Goal: Communication & Community: Participate in discussion

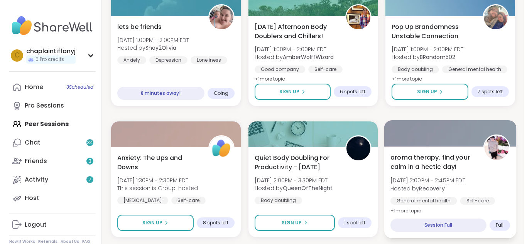
scroll to position [512, 0]
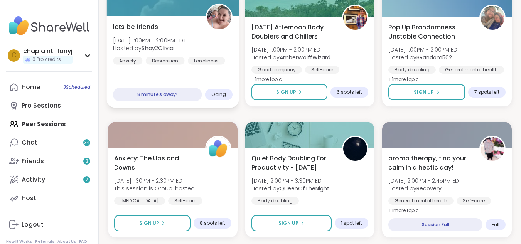
click at [161, 98] on div "8 minutes away!" at bounding box center [157, 94] width 89 height 13
click at [163, 94] on div "8 minutes away!" at bounding box center [157, 94] width 89 height 13
click at [224, 94] on span "Going" at bounding box center [218, 94] width 15 height 6
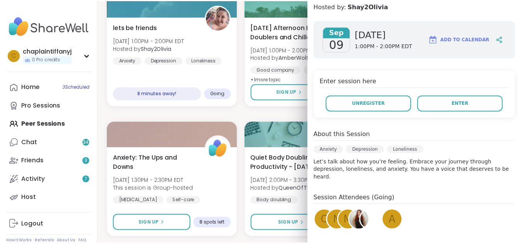
scroll to position [159, 0]
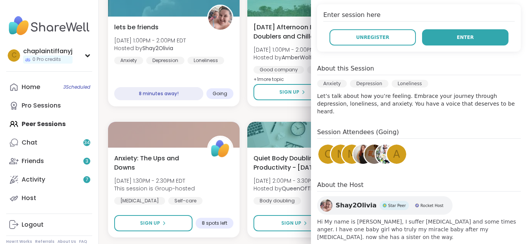
click at [469, 36] on button "Enter" at bounding box center [465, 37] width 86 height 16
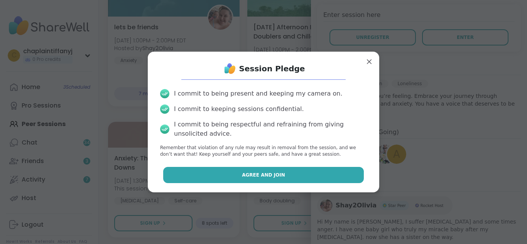
click at [267, 174] on span "Agree and Join" at bounding box center [263, 175] width 43 height 7
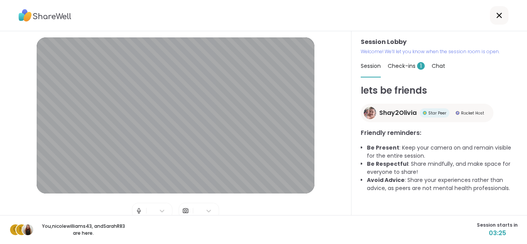
click at [360, 9] on div at bounding box center [263, 15] width 527 height 31
drag, startPoint x: 362, startPoint y: 9, endPoint x: 353, endPoint y: 37, distance: 29.8
click at [353, 37] on div "Session Lobby | | Test speaker and microphone Session Lobby Welcome! We’ll let …" at bounding box center [263, 122] width 527 height 244
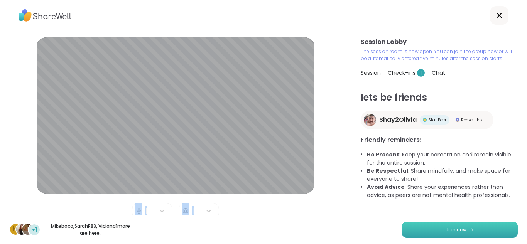
click at [458, 228] on span "Join now" at bounding box center [455, 229] width 21 height 7
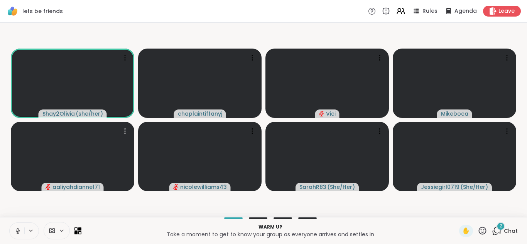
drag, startPoint x: 27, startPoint y: 189, endPoint x: 25, endPoint y: 203, distance: 14.0
click at [27, 196] on video-player-container "Shay2Olivia ( she/her ) chaplaintiffanyj Vici Mikeboca aaliyahdianne171 nicolew…" at bounding box center [264, 120] width 518 height 188
click at [25, 202] on video-player-container "Shay2Olivia ( she/her ) chaplaintiffanyj Vici Mikeboca aaliyahdianne171 nicolew…" at bounding box center [264, 120] width 518 height 188
click at [16, 231] on icon at bounding box center [18, 231] width 4 height 2
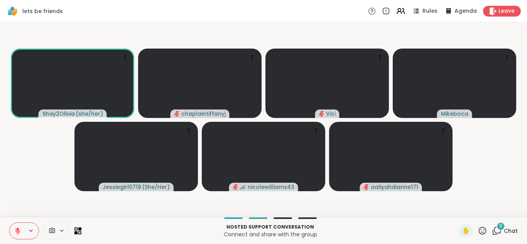
click at [17, 233] on icon at bounding box center [17, 231] width 7 height 7
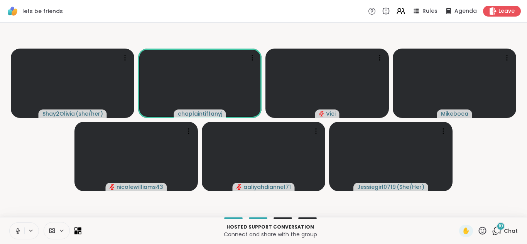
click at [17, 231] on icon at bounding box center [17, 231] width 7 height 7
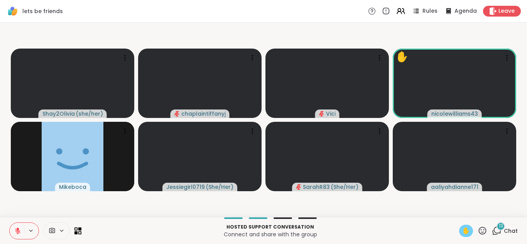
click at [463, 236] on div "✋" at bounding box center [466, 231] width 14 height 12
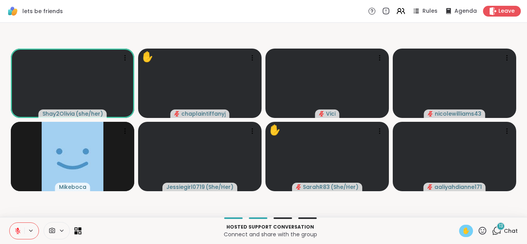
click at [16, 227] on button at bounding box center [17, 231] width 15 height 16
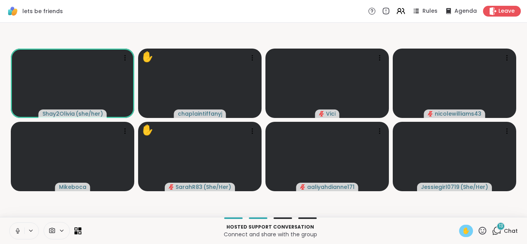
click at [462, 229] on span "✋" at bounding box center [466, 230] width 8 height 9
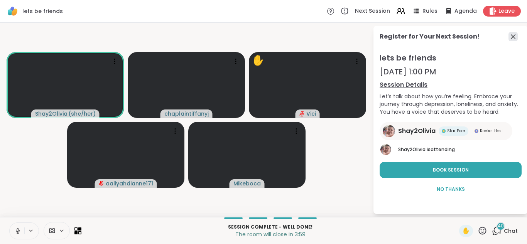
click at [514, 37] on icon at bounding box center [512, 36] width 9 height 9
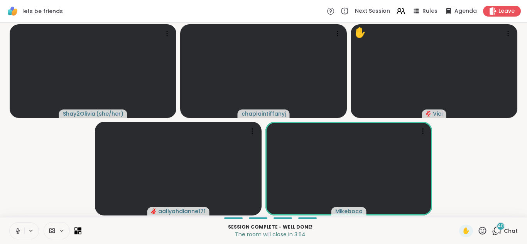
click at [498, 226] on span "40" at bounding box center [501, 226] width 6 height 7
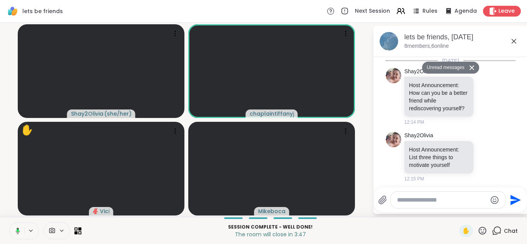
scroll to position [3622, 0]
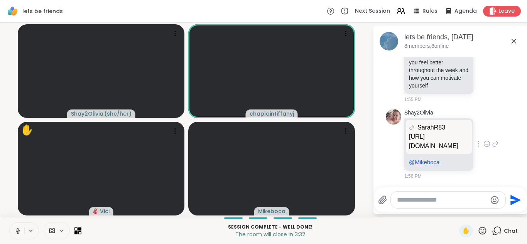
click at [440, 132] on p "https://sharewellnow.com/session/58948f9f-bac4-4fc1-9250-13c95caaa341" at bounding box center [439, 141] width 60 height 19
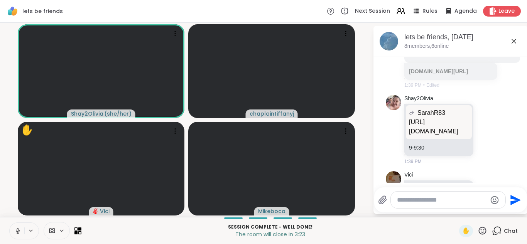
click at [458, 52] on div "sharewellnow.com A Glimmer of Hope We often talk about what's bothering us, but…" at bounding box center [462, 41] width 106 height 22
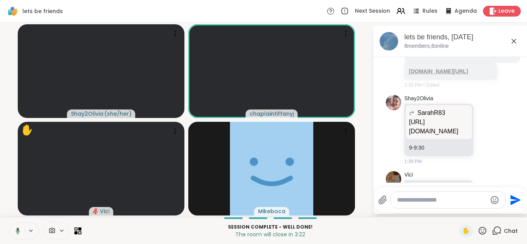
click at [461, 80] on div "sharewellnow.com/session/58948f9f-bac4-4fc1-9250-13c95caaa341" at bounding box center [450, 71] width 93 height 17
click at [461, 74] on link "sharewellnow.com/session/58948f9f-bac4-4fc1-9250-13c95caaa341" at bounding box center [438, 71] width 59 height 6
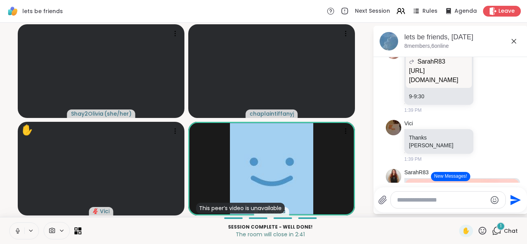
scroll to position [2984, 0]
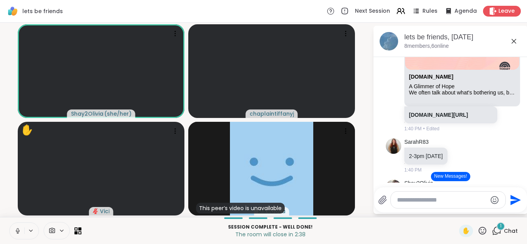
click at [516, 52] on icon at bounding box center [519, 47] width 7 height 9
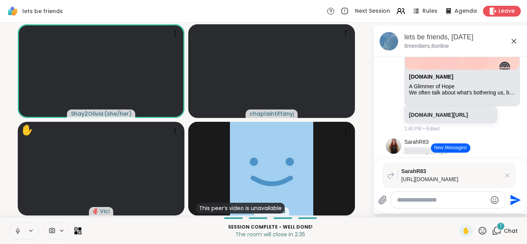
click at [462, 175] on p "https://sharewellnow.com/session/f0f9ef23-f339-43ca-b118-aa6412982240" at bounding box center [450, 179] width 99 height 8
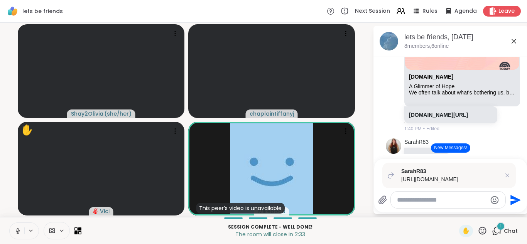
click at [446, 175] on p "https://sharewellnow.com/session/f0f9ef23-f339-43ca-b118-aa6412982240" at bounding box center [450, 179] width 99 height 8
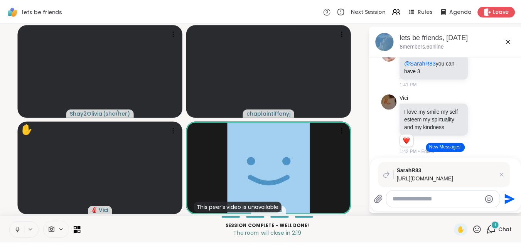
scroll to position [3123, 0]
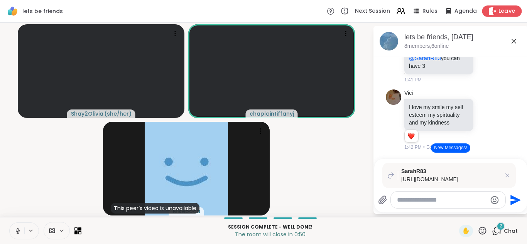
click at [505, 7] on span "Leave" at bounding box center [506, 11] width 17 height 8
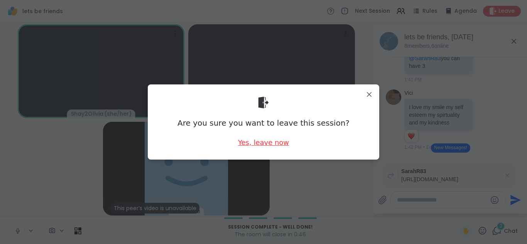
click at [271, 142] on div "Yes, leave now" at bounding box center [263, 143] width 51 height 10
click at [276, 141] on div "Yes, leave now" at bounding box center [263, 143] width 51 height 10
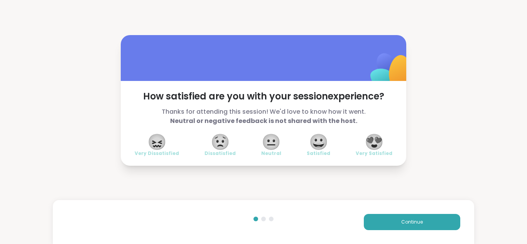
click at [371, 135] on span "😍" at bounding box center [373, 142] width 19 height 14
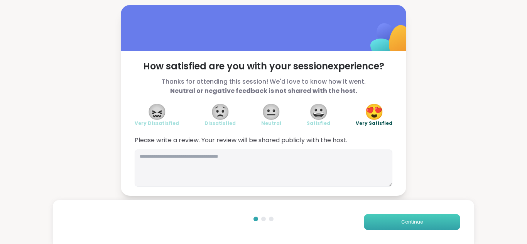
click at [450, 217] on button "Continue" at bounding box center [412, 222] width 96 height 16
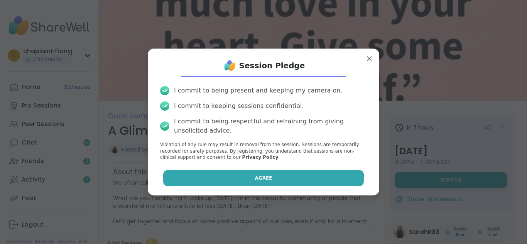
click at [347, 179] on button "Agree" at bounding box center [263, 178] width 201 height 16
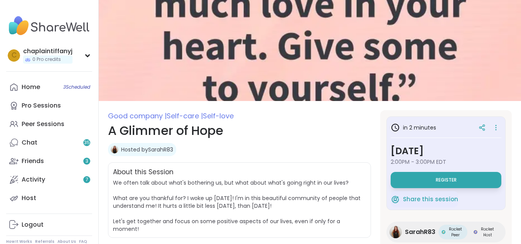
drag, startPoint x: 462, startPoint y: 175, endPoint x: 464, endPoint y: 170, distance: 4.8
click at [463, 173] on button "Register" at bounding box center [446, 180] width 111 height 16
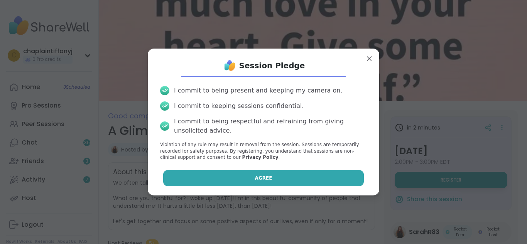
click at [291, 180] on button "Agree" at bounding box center [263, 178] width 201 height 16
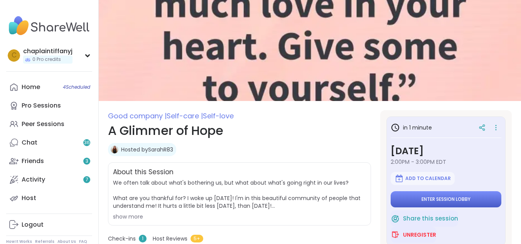
click at [425, 194] on button "Enter session lobby" at bounding box center [446, 199] width 111 height 16
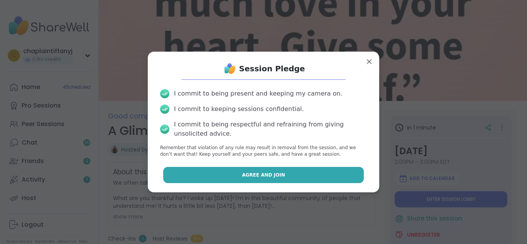
click at [344, 170] on button "Agree and Join" at bounding box center [263, 175] width 201 height 16
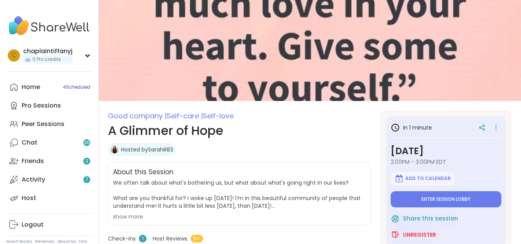
type textarea "*"
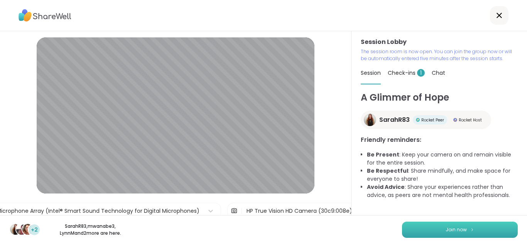
click at [481, 227] on button "Join now" at bounding box center [460, 230] width 116 height 16
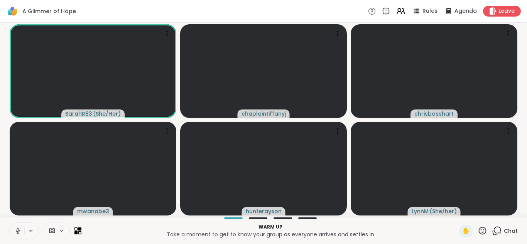
click at [492, 228] on icon at bounding box center [497, 231] width 10 height 10
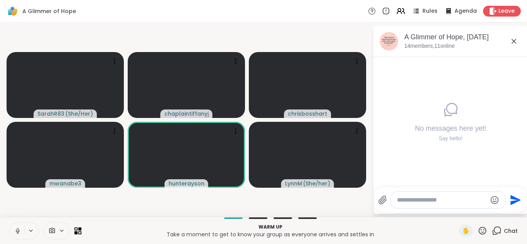
click at [471, 201] on textarea "Type your message" at bounding box center [442, 200] width 90 height 8
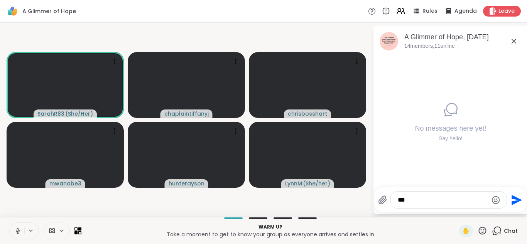
type textarea "***"
click at [510, 200] on icon "Send" at bounding box center [515, 200] width 12 height 12
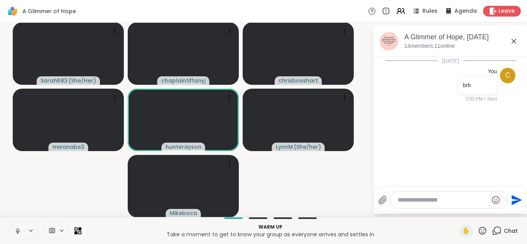
click at [53, 229] on icon at bounding box center [52, 230] width 7 height 7
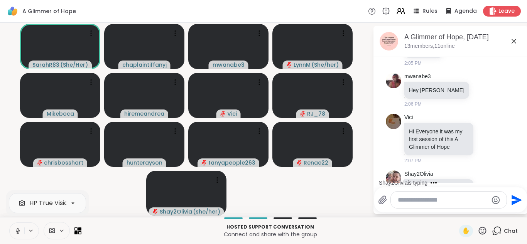
scroll to position [412, 0]
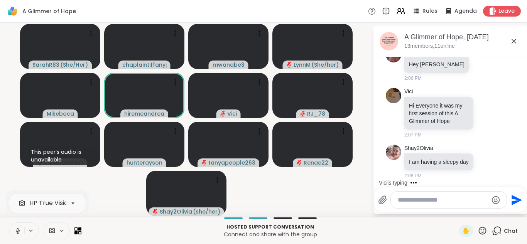
click at [16, 228] on icon at bounding box center [17, 231] width 7 height 7
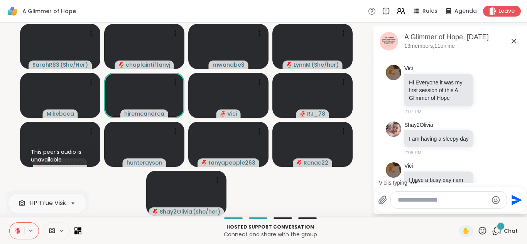
scroll to position [460, 0]
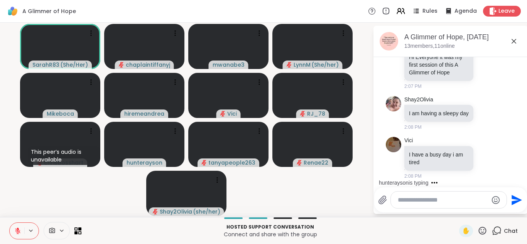
drag, startPoint x: 496, startPoint y: 194, endPoint x: 497, endPoint y: 198, distance: 4.0
click at [497, 198] on div at bounding box center [449, 200] width 116 height 17
click at [495, 197] on icon "Emoji picker" at bounding box center [495, 200] width 9 height 9
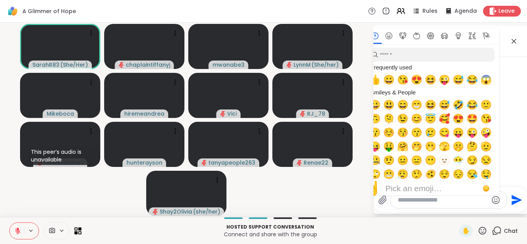
click at [406, 202] on textarea "Type your message" at bounding box center [443, 200] width 90 height 8
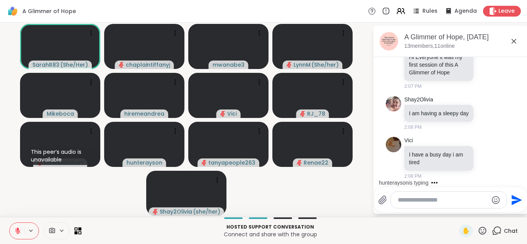
click at [404, 205] on div at bounding box center [449, 200] width 116 height 17
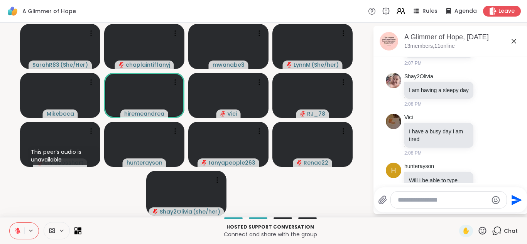
scroll to position [509, 0]
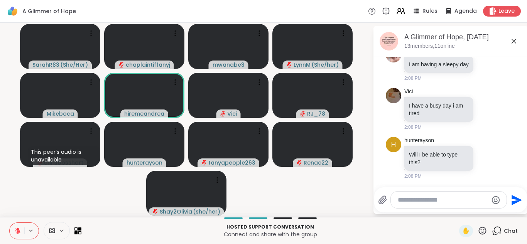
click at [401, 204] on div at bounding box center [449, 200] width 116 height 17
click at [400, 200] on textarea "Type your message" at bounding box center [443, 200] width 90 height 8
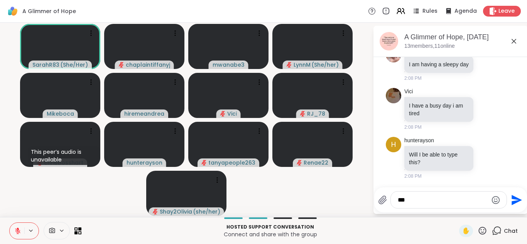
type textarea "***"
click at [513, 197] on icon "Send" at bounding box center [516, 200] width 10 height 10
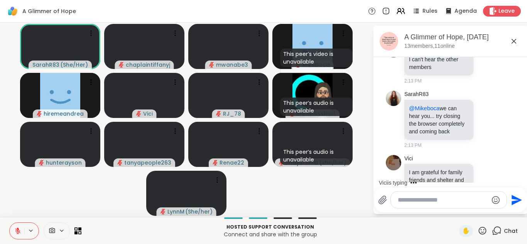
scroll to position [923, 0]
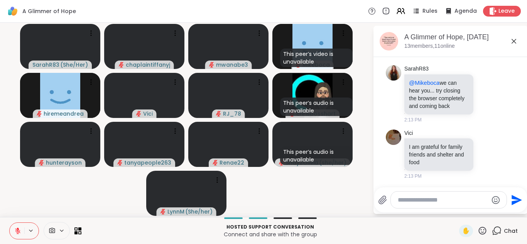
click at [17, 229] on icon at bounding box center [18, 229] width 2 height 3
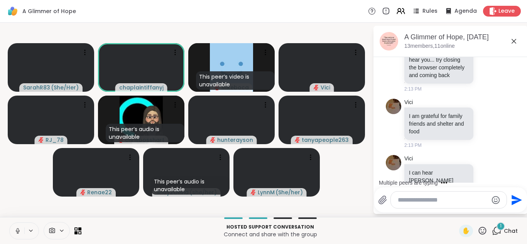
scroll to position [964, 0]
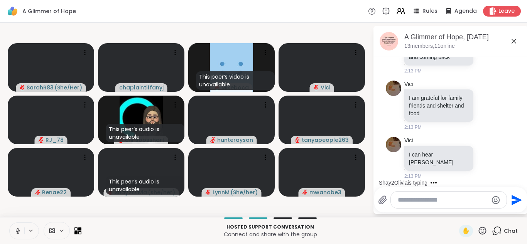
click at [15, 229] on icon at bounding box center [17, 231] width 7 height 7
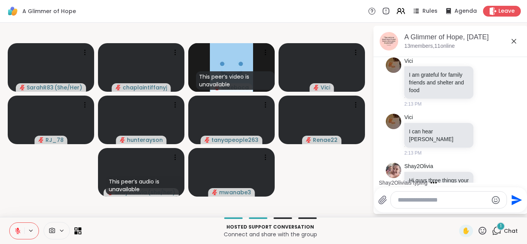
scroll to position [1028, 0]
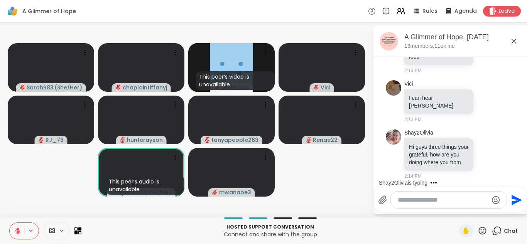
click at [14, 228] on icon at bounding box center [17, 231] width 7 height 7
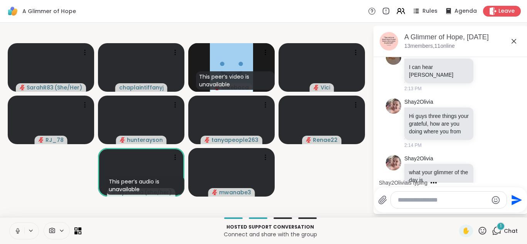
scroll to position [1077, 0]
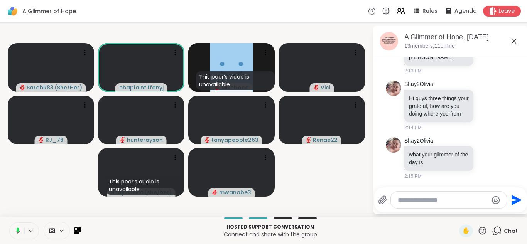
click at [14, 228] on icon at bounding box center [16, 231] width 7 height 7
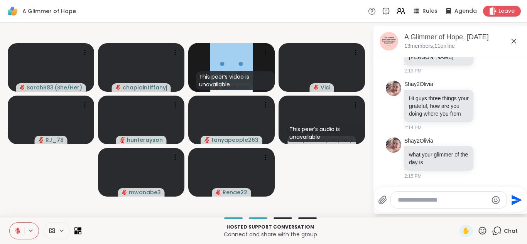
click at [15, 231] on icon at bounding box center [17, 231] width 7 height 7
click at [16, 231] on icon at bounding box center [18, 231] width 4 height 2
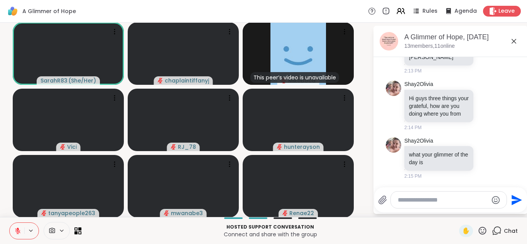
click at [18, 228] on icon at bounding box center [17, 231] width 7 height 7
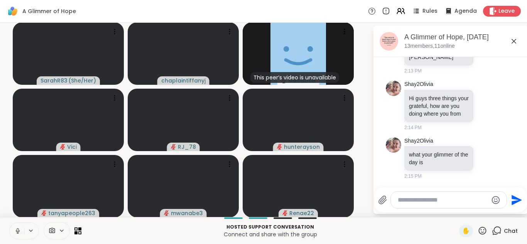
click at [21, 230] on button at bounding box center [17, 231] width 15 height 16
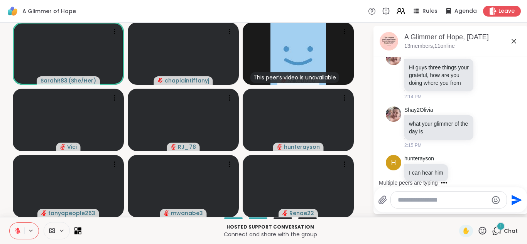
scroll to position [1118, 0]
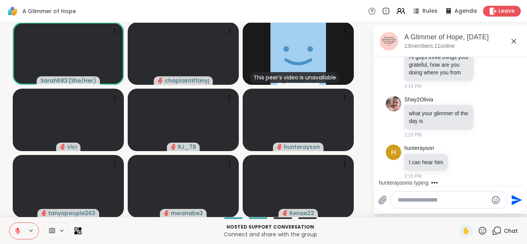
drag, startPoint x: 23, startPoint y: 229, endPoint x: 22, endPoint y: 233, distance: 4.2
click at [22, 233] on button at bounding box center [17, 231] width 15 height 16
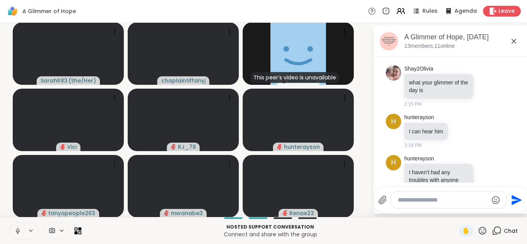
scroll to position [1167, 0]
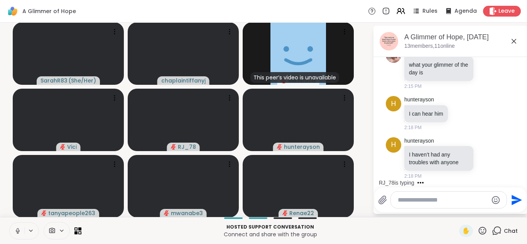
click at [18, 226] on button at bounding box center [17, 231] width 15 height 16
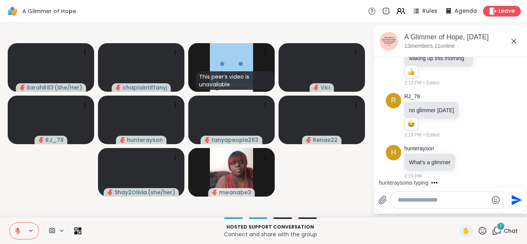
scroll to position [1343, 0]
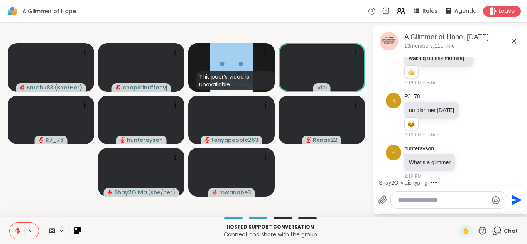
click at [15, 228] on icon at bounding box center [17, 231] width 7 height 7
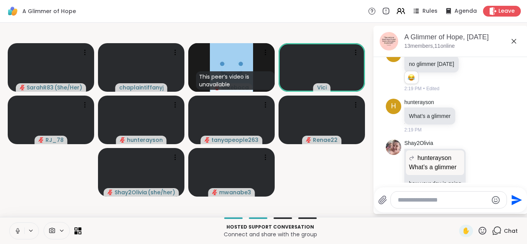
scroll to position [1418, 0]
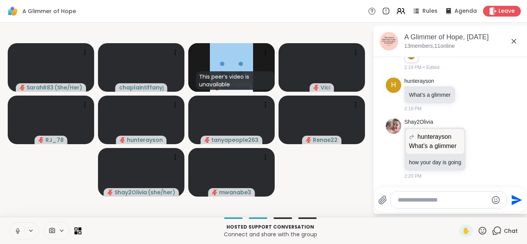
click at [16, 228] on icon at bounding box center [17, 231] width 7 height 7
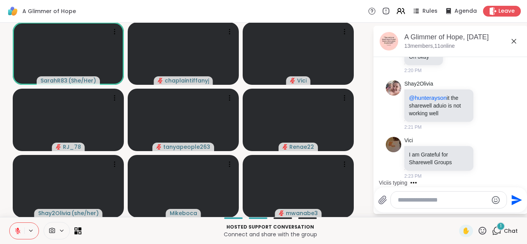
scroll to position [1565, 0]
click at [15, 234] on icon at bounding box center [17, 231] width 7 height 7
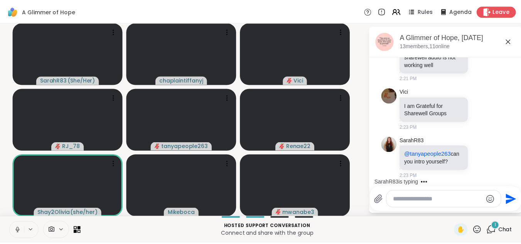
scroll to position [1621, 0]
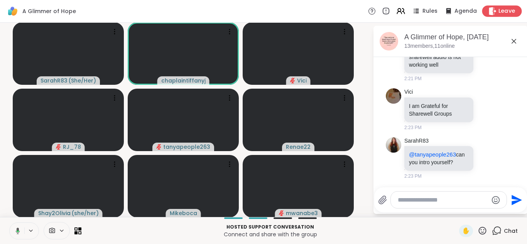
click at [498, 15] on span "Leave" at bounding box center [506, 11] width 17 height 8
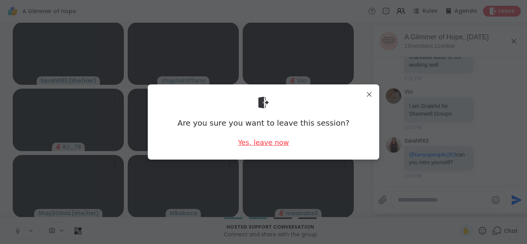
click at [255, 138] on div "Yes, leave now" at bounding box center [263, 143] width 51 height 10
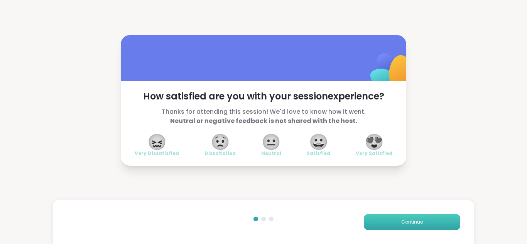
click at [405, 224] on span "Continue" at bounding box center [412, 222] width 22 height 7
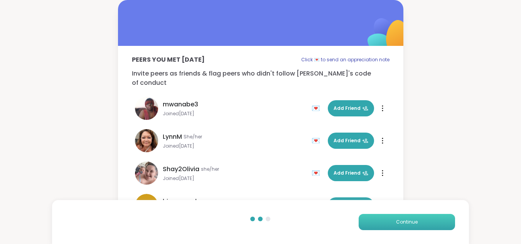
click at [406, 224] on span "Continue" at bounding box center [407, 222] width 22 height 7
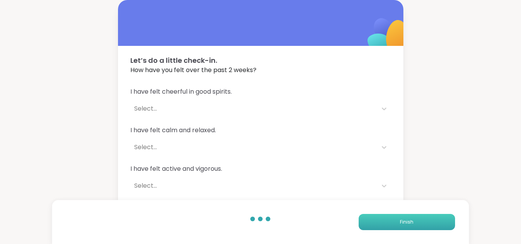
click at [407, 223] on span "Finish" at bounding box center [406, 222] width 13 height 7
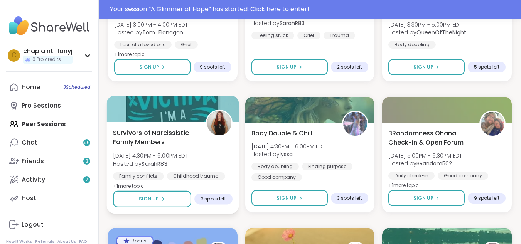
scroll to position [275, 0]
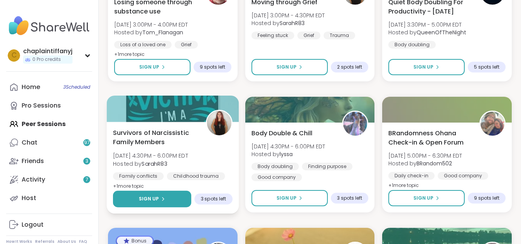
click at [162, 198] on icon at bounding box center [163, 199] width 5 height 5
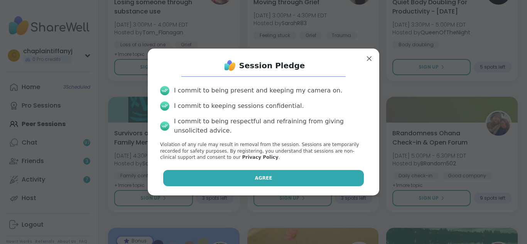
click at [215, 171] on button "Agree" at bounding box center [263, 178] width 201 height 16
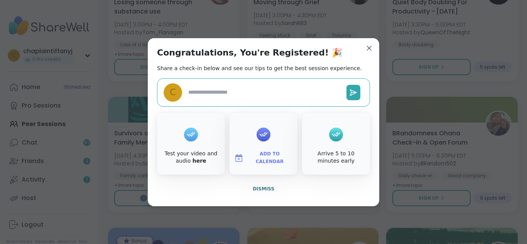
type textarea "*"
